Goal: Task Accomplishment & Management: Use online tool/utility

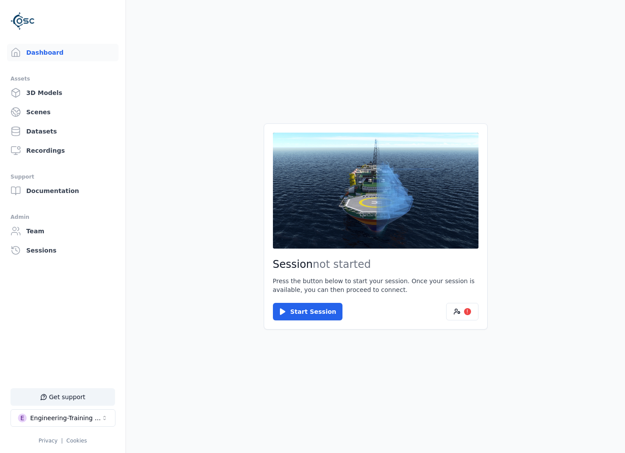
click at [482, 314] on div "Session not started Press the button below to start your session. Once your ses…" at bounding box center [376, 226] width 224 height 206
click at [466, 311] on div "!" at bounding box center [467, 311] width 7 height 7
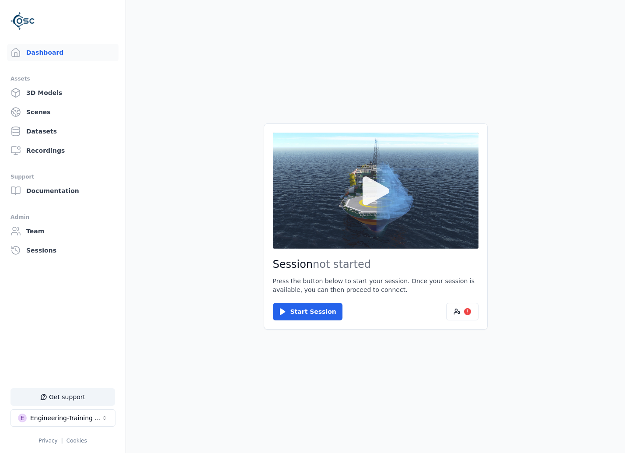
click at [377, 220] on button at bounding box center [376, 190] width 206 height 115
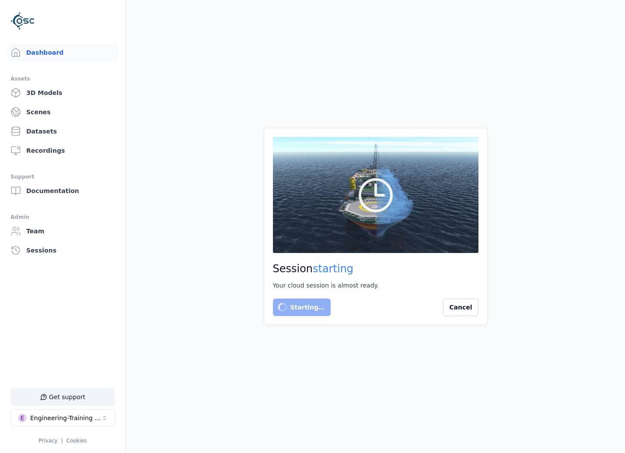
click at [280, 394] on main "Session starting Your cloud session is almost ready. Starting… Cancel" at bounding box center [375, 226] width 499 height 453
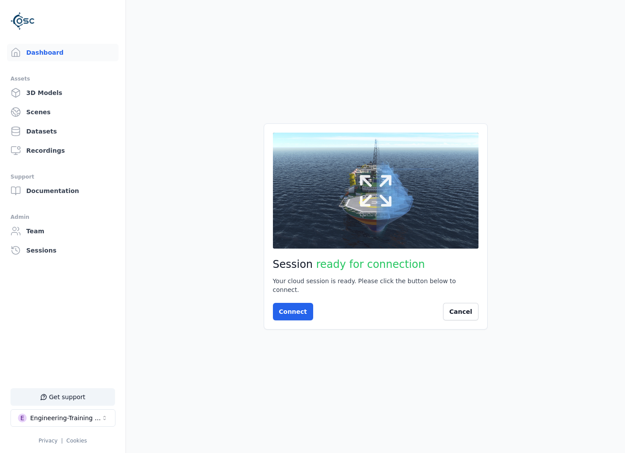
click at [451, 201] on button at bounding box center [376, 190] width 206 height 115
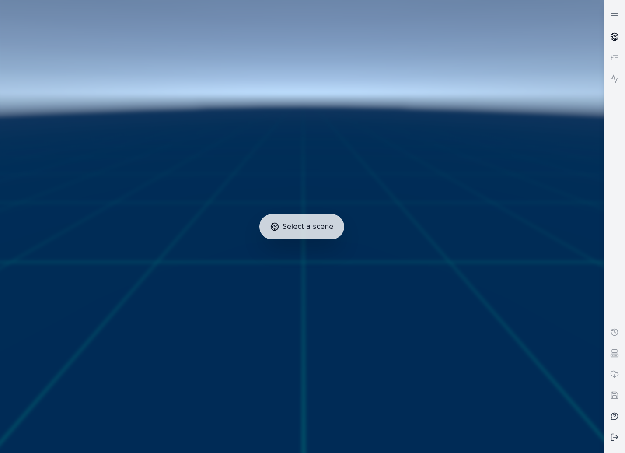
click at [619, 45] on link at bounding box center [614, 36] width 21 height 21
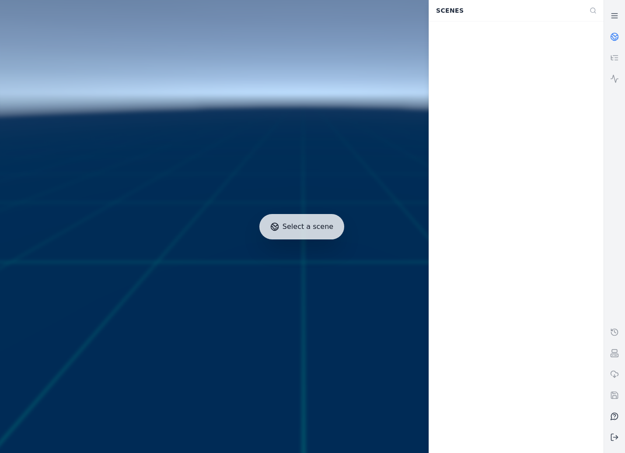
click at [619, 45] on link at bounding box center [614, 36] width 21 height 21
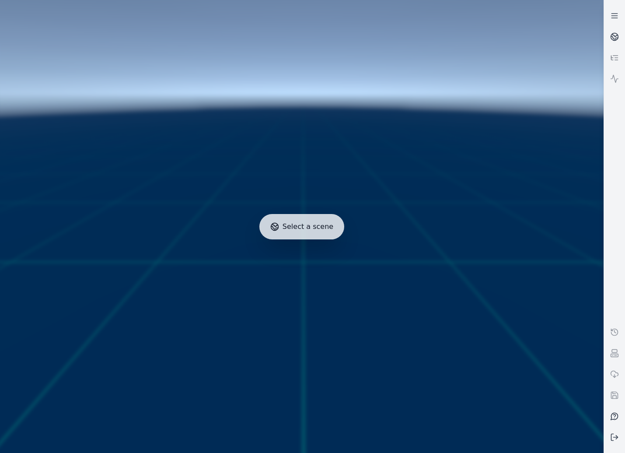
click at [617, 54] on icon at bounding box center [614, 57] width 9 height 9
click at [614, 7] on link at bounding box center [614, 15] width 21 height 21
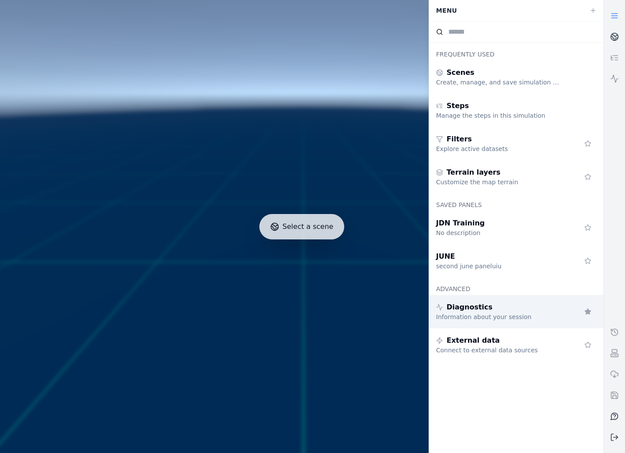
click at [531, 308] on div "Diagnostics" at bounding box center [499, 307] width 126 height 10
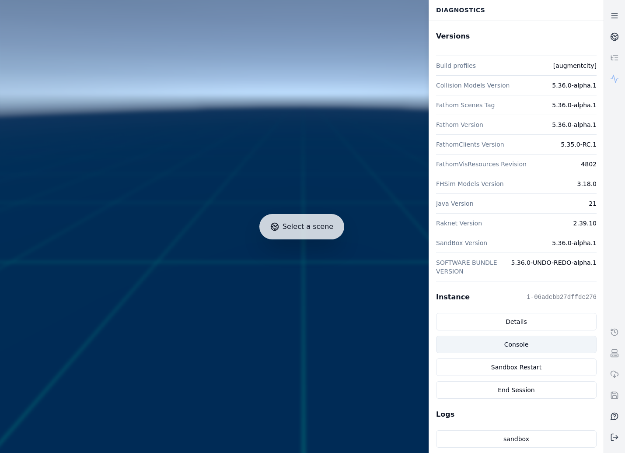
click at [518, 347] on link "Console" at bounding box center [516, 344] width 161 height 17
click at [515, 347] on link "Console" at bounding box center [516, 344] width 161 height 17
click at [619, 38] on icon at bounding box center [614, 36] width 9 height 9
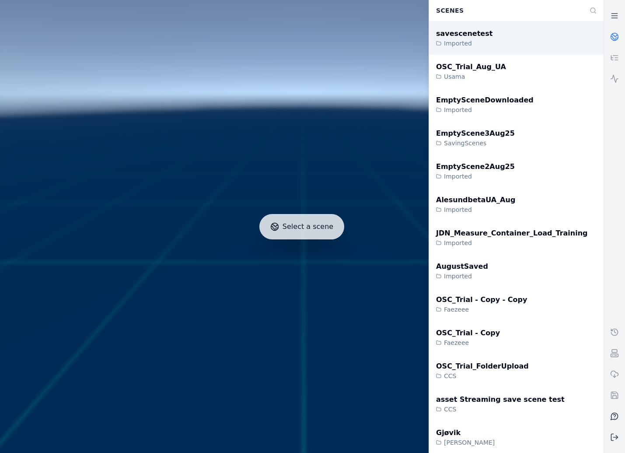
click at [506, 46] on div "savescenetest Imported" at bounding box center [516, 37] width 175 height 33
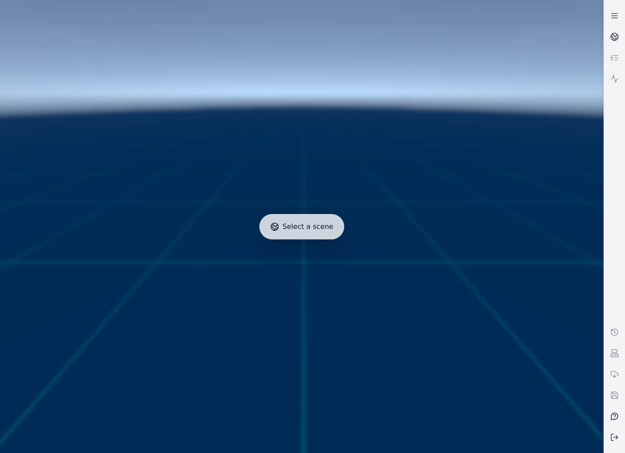
drag, startPoint x: 312, startPoint y: 235, endPoint x: 336, endPoint y: 260, distance: 35.0
click at [330, 259] on div at bounding box center [302, 227] width 611 height 460
click at [612, 36] on icon at bounding box center [612, 38] width 3 height 4
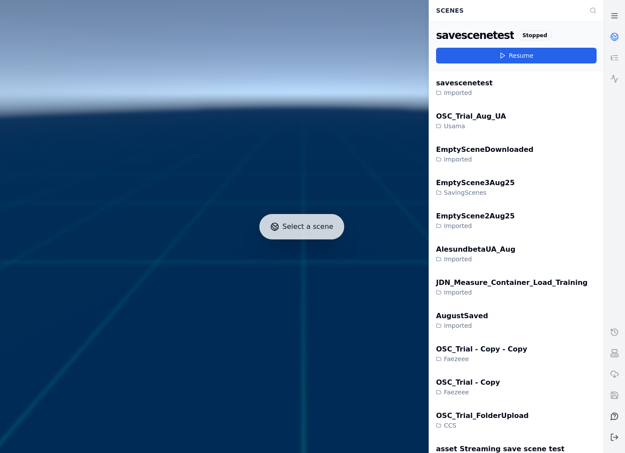
click at [612, 38] on icon at bounding box center [614, 36] width 9 height 9
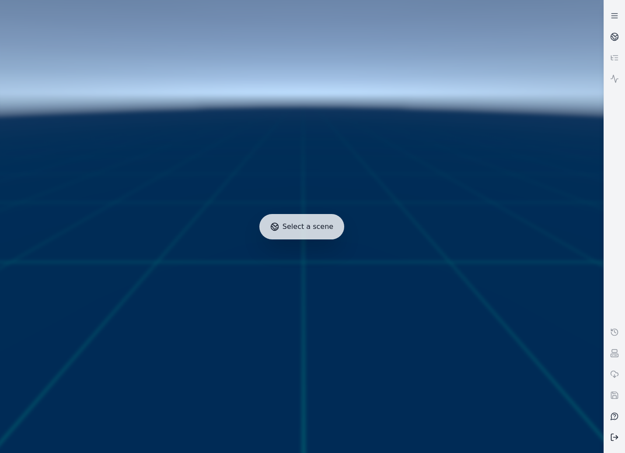
click at [616, 443] on button at bounding box center [614, 436] width 21 height 21
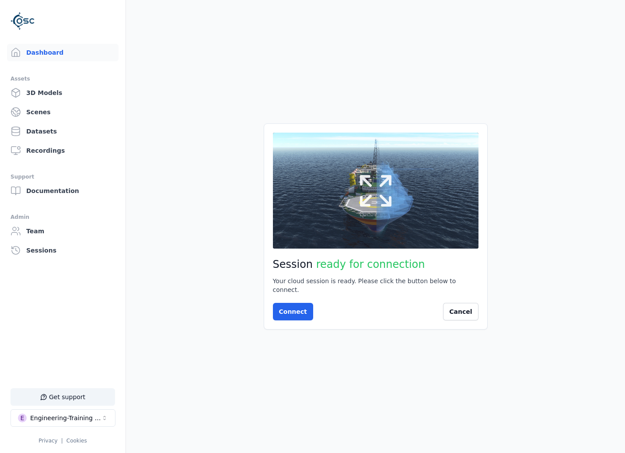
click at [367, 212] on icon at bounding box center [376, 191] width 42 height 42
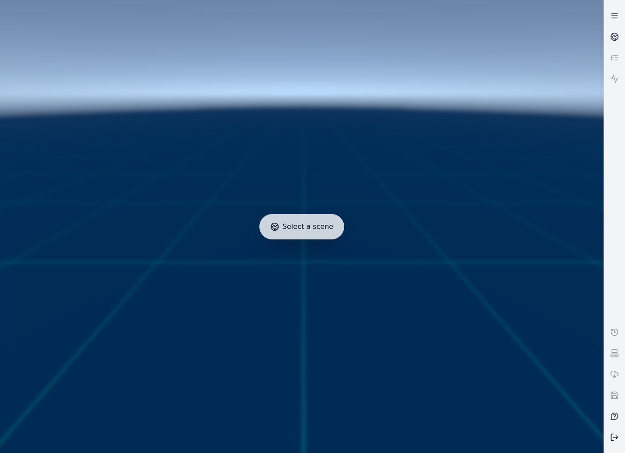
click at [615, 438] on icon at bounding box center [614, 437] width 9 height 9
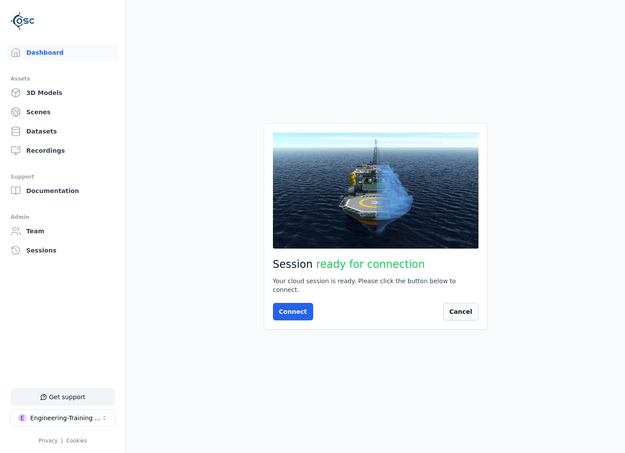
click at [456, 308] on button "Cancel" at bounding box center [460, 311] width 35 height 17
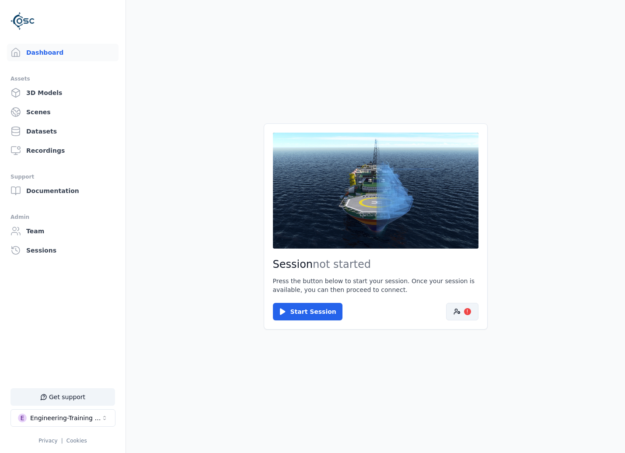
click at [468, 318] on button "!" at bounding box center [462, 311] width 32 height 17
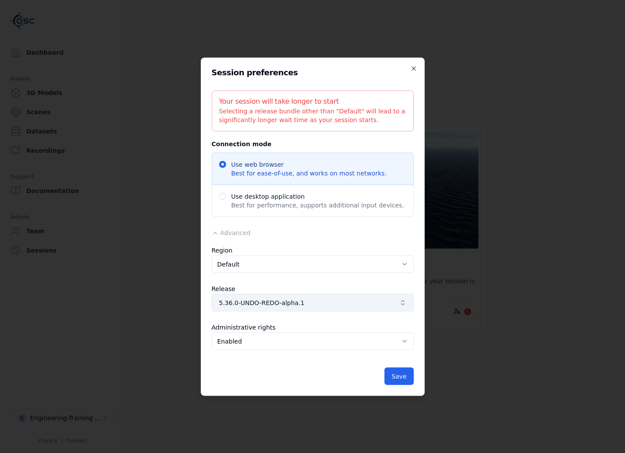
click at [317, 301] on span "5.36.0-UNDO-REDO-alpha.1" at bounding box center [307, 302] width 177 height 9
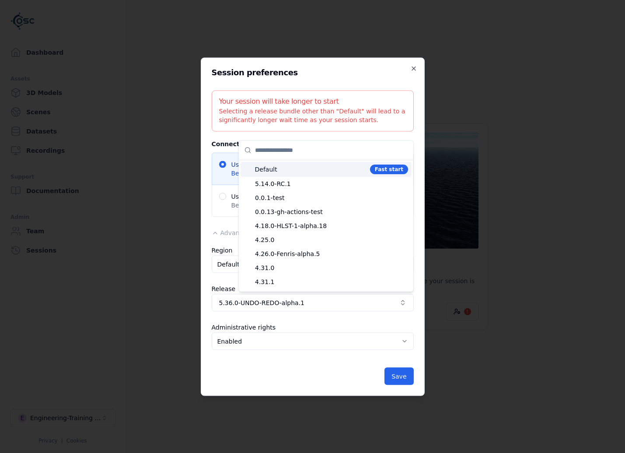
click at [381, 320] on div at bounding box center [312, 226] width 625 height 453
